Goal: Transaction & Acquisition: Download file/media

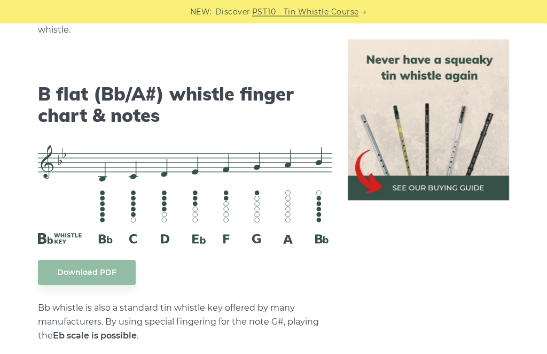
scroll to position [3247, 0]
click at [71, 263] on body "NEW: Discover PST10 - Tin Whistle Course Lessons Fingering Charts Tabs & Notes …" at bounding box center [273, 49] width 547 height 6592
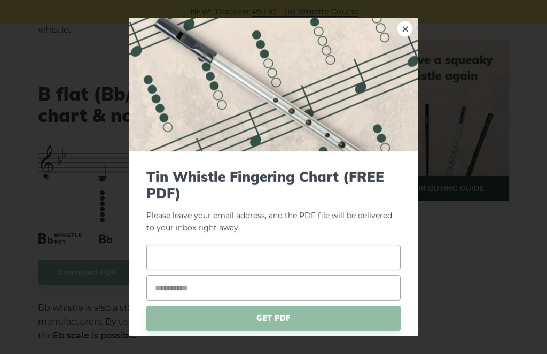
click at [179, 254] on input "text" at bounding box center [273, 257] width 254 height 25
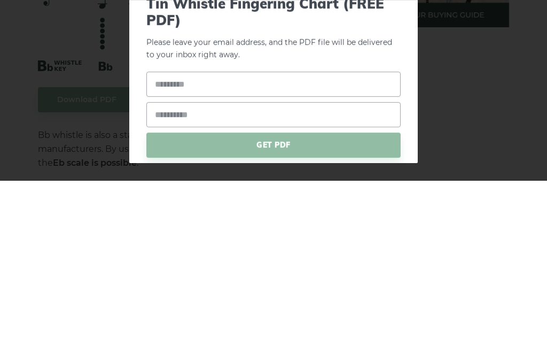
click at [63, 120] on div "× Tin Whistle Fingering Chart (FREE PDF) Please leave your email address, and t…" at bounding box center [273, 177] width 547 height 354
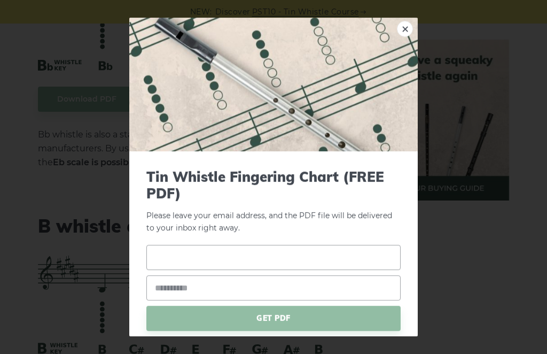
click at [169, 255] on input "text" at bounding box center [273, 257] width 254 height 25
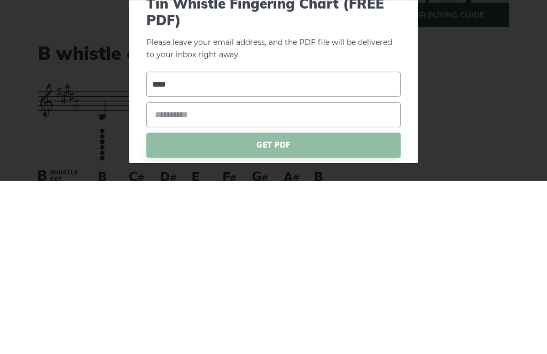
type input "****"
click at [166, 275] on input "email" at bounding box center [273, 287] width 254 height 25
type input "**********"
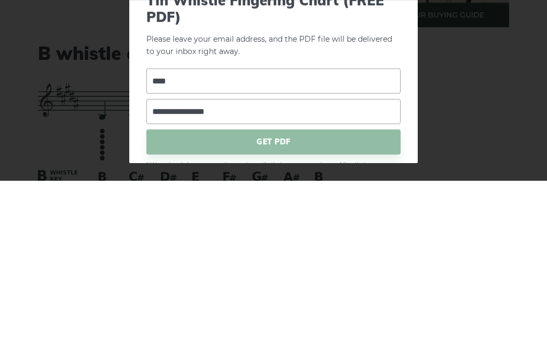
scroll to position [3, 0]
click at [357, 303] on span "GET PDF" at bounding box center [273, 315] width 254 height 25
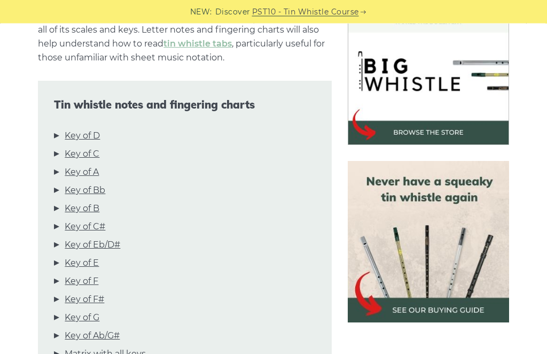
scroll to position [322, 0]
click at [76, 136] on link "Key of D" at bounding box center [82, 136] width 35 height 14
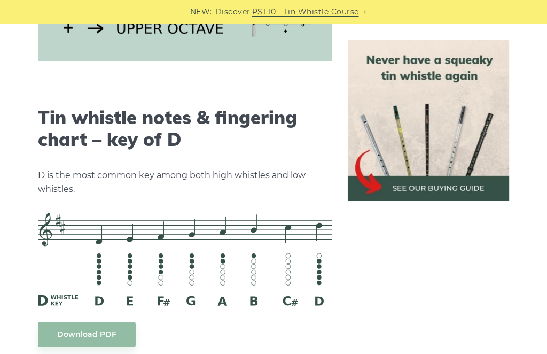
scroll to position [1740, 0]
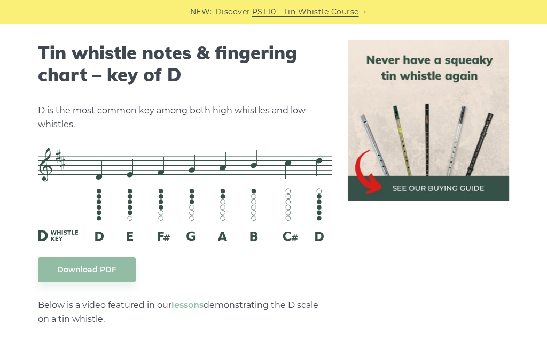
click at [84, 262] on link "Download PDF" at bounding box center [87, 269] width 98 height 25
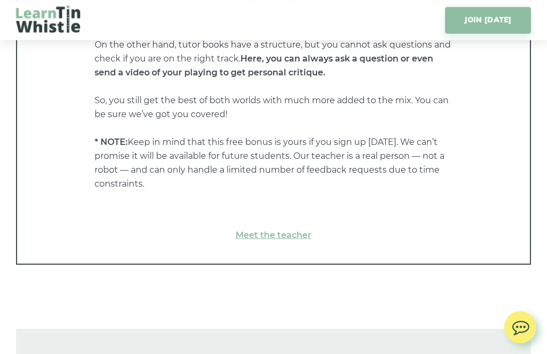
scroll to position [5791, 0]
